Goal: Check status: Check status

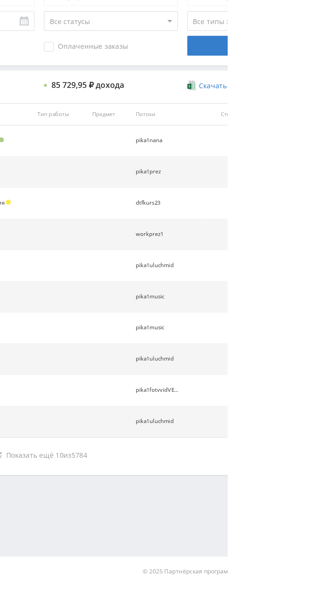
click at [248, 518] on button "Показать ещё 10 из 5784" at bounding box center [205, 525] width 391 height 14
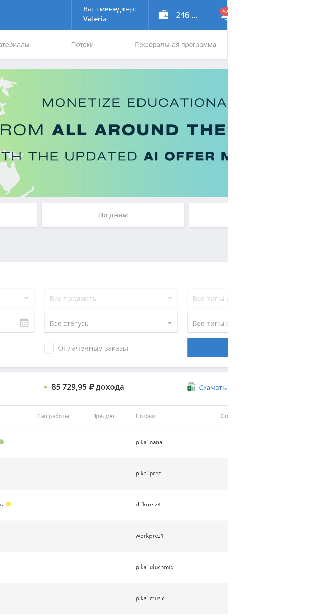
click at [237, 145] on div "По дням" at bounding box center [257, 148] width 99 height 17
click at [0, 0] on input "По дням" at bounding box center [0, 0] width 0 height 0
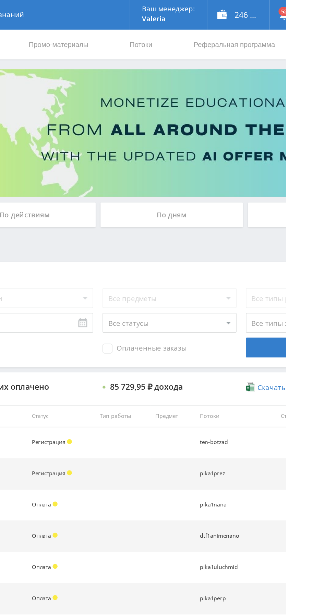
click at [257, 150] on div "По дням" at bounding box center [257, 148] width 99 height 17
click at [0, 0] on input "По дням" at bounding box center [0, 0] width 0 height 0
